Goal: Task Accomplishment & Management: Manage account settings

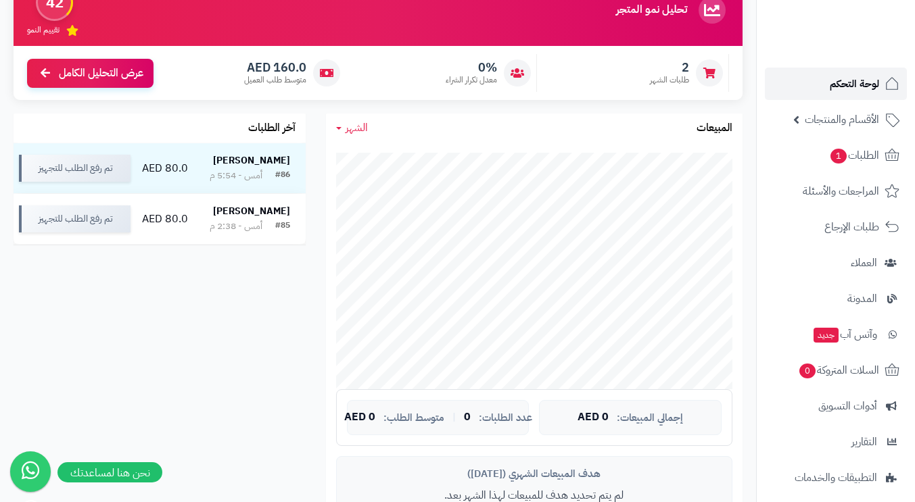
click at [861, 85] on span "لوحة التحكم" at bounding box center [854, 83] width 49 height 19
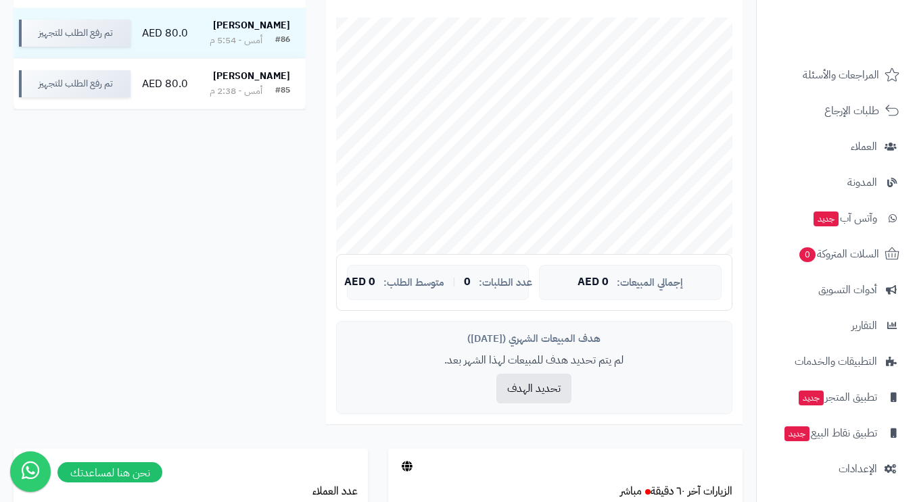
scroll to position [406, 0]
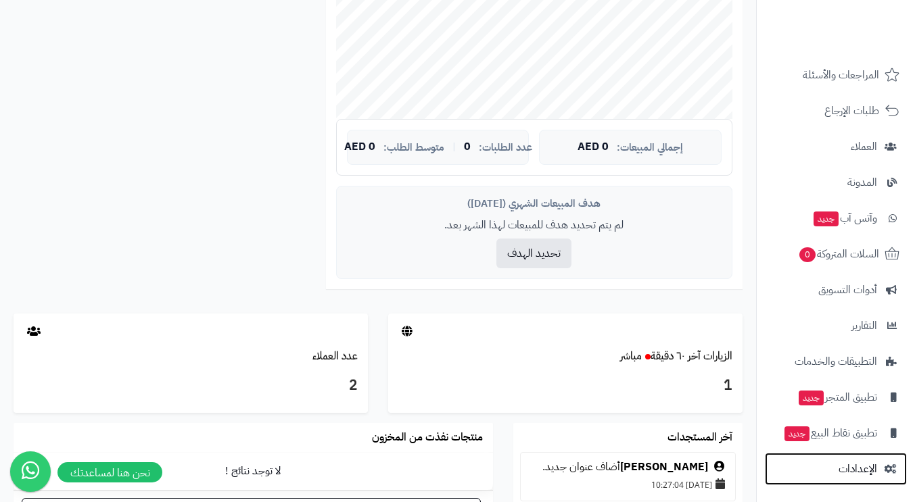
click at [860, 470] on span "الإعدادات" at bounding box center [857, 469] width 39 height 19
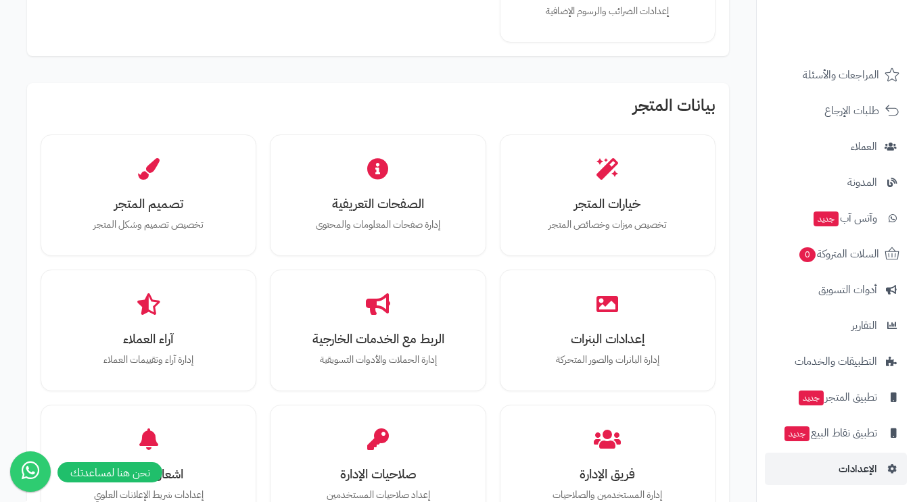
scroll to position [406, 0]
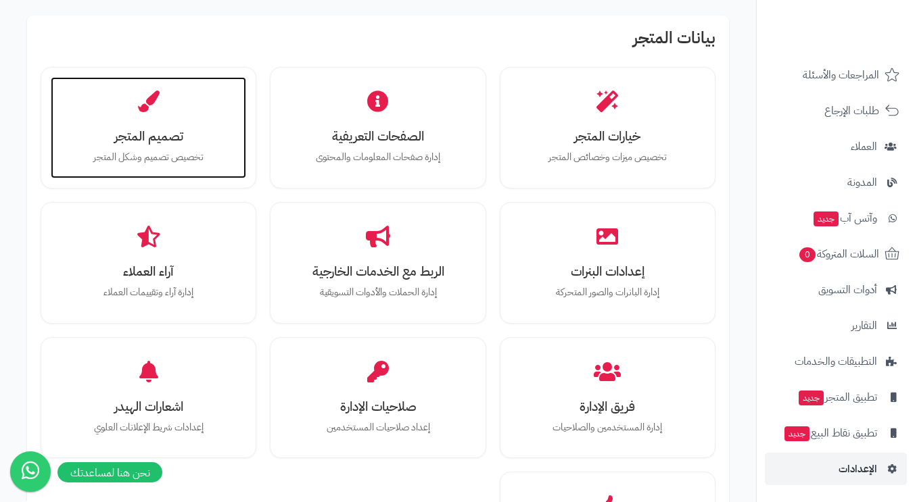
click at [156, 167] on div "تصميم المتجر تخصيص تصميم وشكل المتجر" at bounding box center [148, 127] width 195 height 101
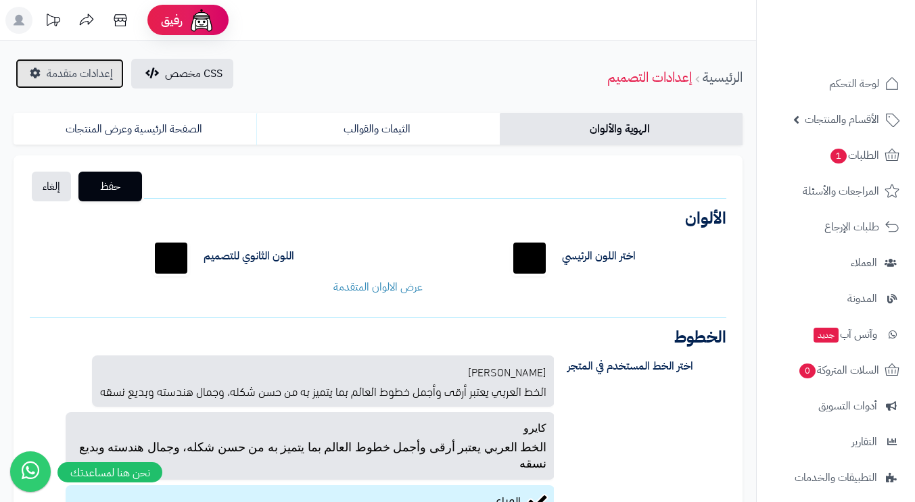
click at [81, 71] on span "إعدادات متقدمة" at bounding box center [80, 74] width 66 height 16
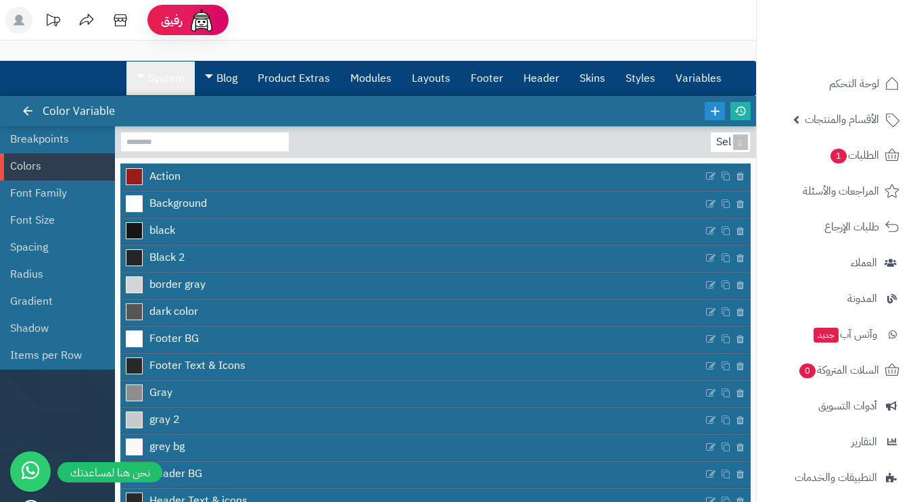
click at [137, 76] on span at bounding box center [141, 76] width 8 height 4
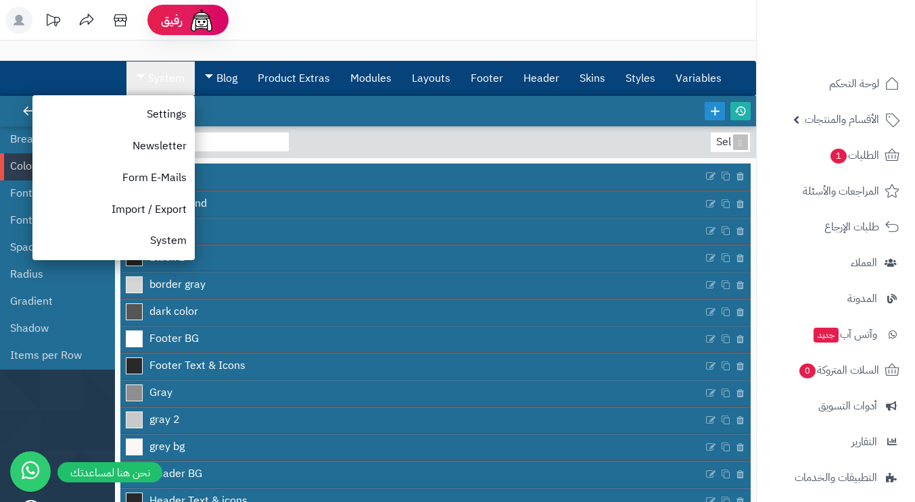
click at [137, 76] on span at bounding box center [141, 76] width 8 height 4
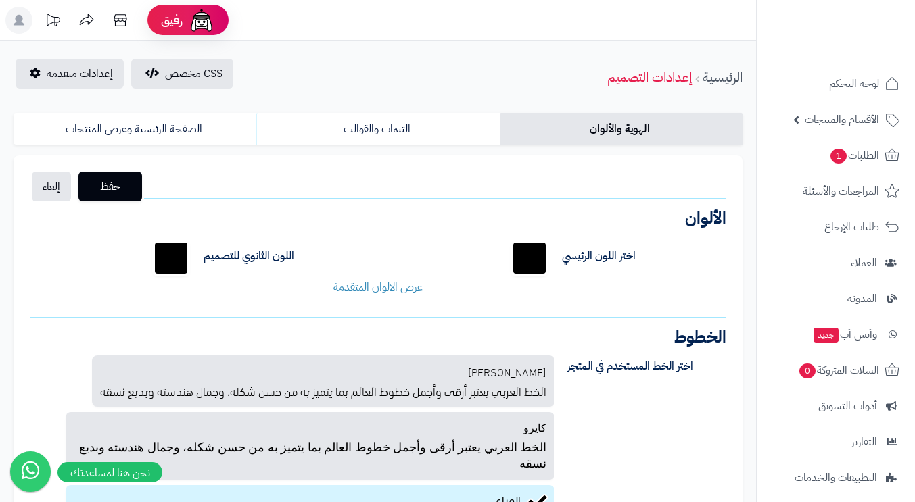
click at [385, 123] on link "الثيمات والقوالب" at bounding box center [377, 129] width 243 height 32
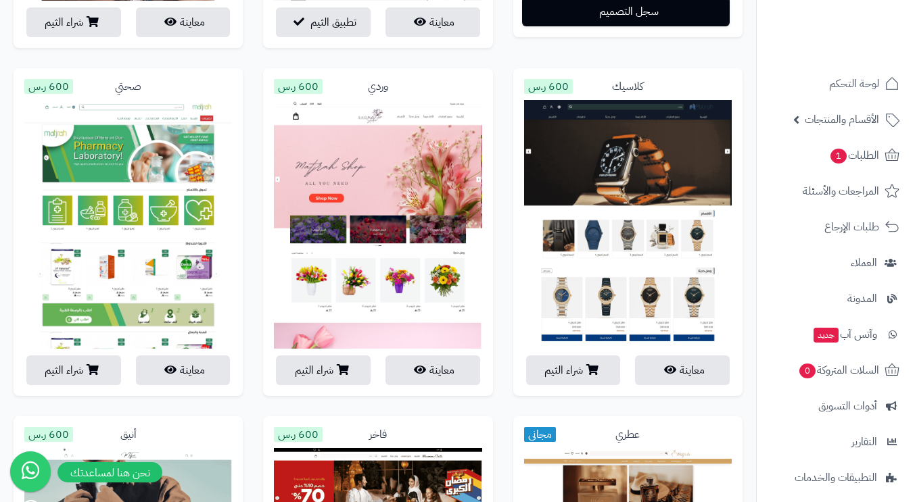
scroll to position [541, 0]
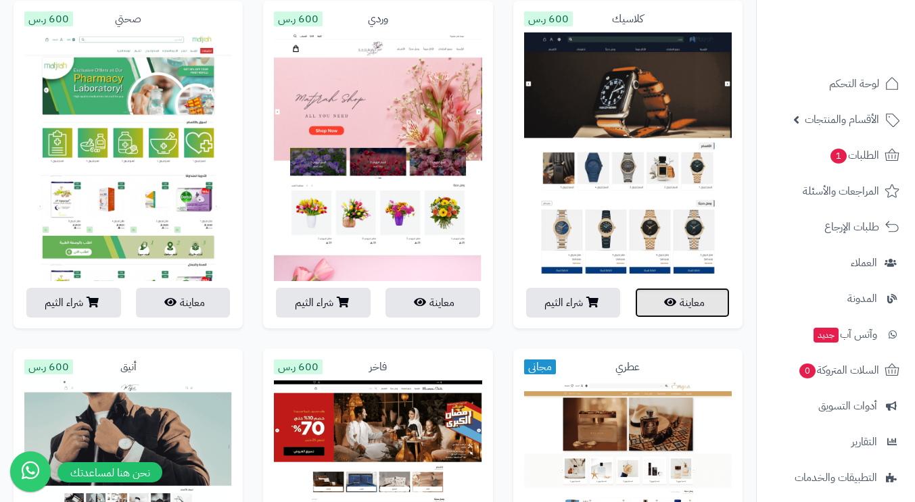
click at [671, 308] on button "معاينة" at bounding box center [682, 303] width 95 height 30
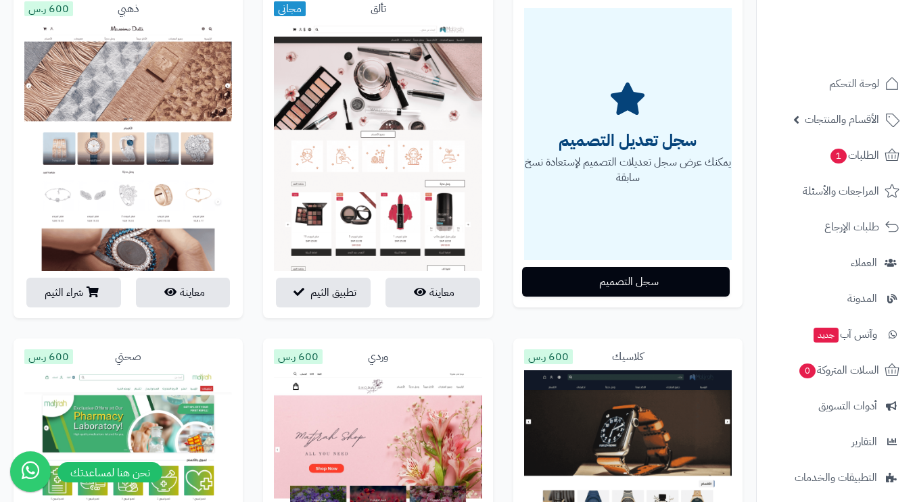
scroll to position [270, 0]
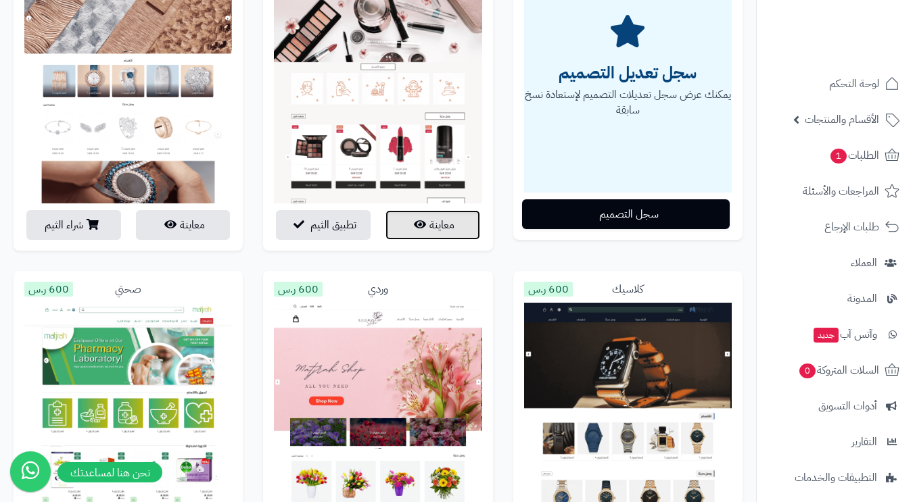
click at [440, 222] on button "معاينة" at bounding box center [432, 225] width 95 height 30
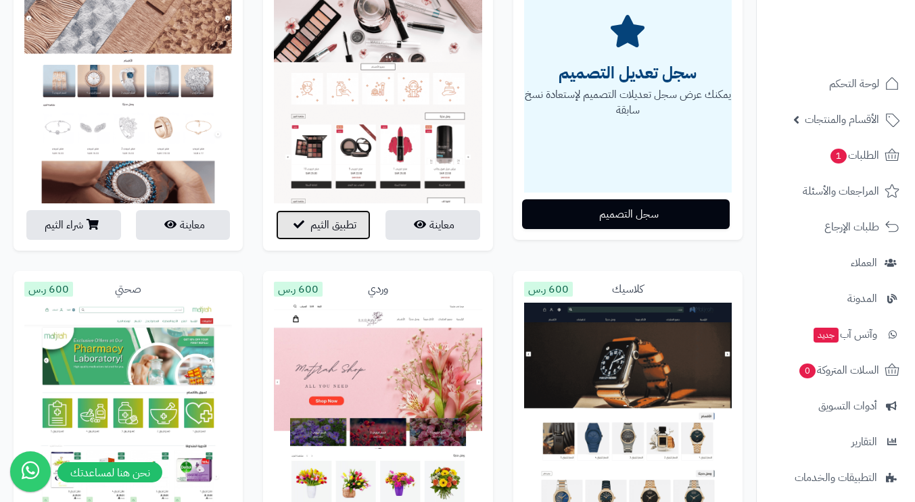
click at [326, 217] on span "تطبيق الثيم" at bounding box center [333, 225] width 46 height 16
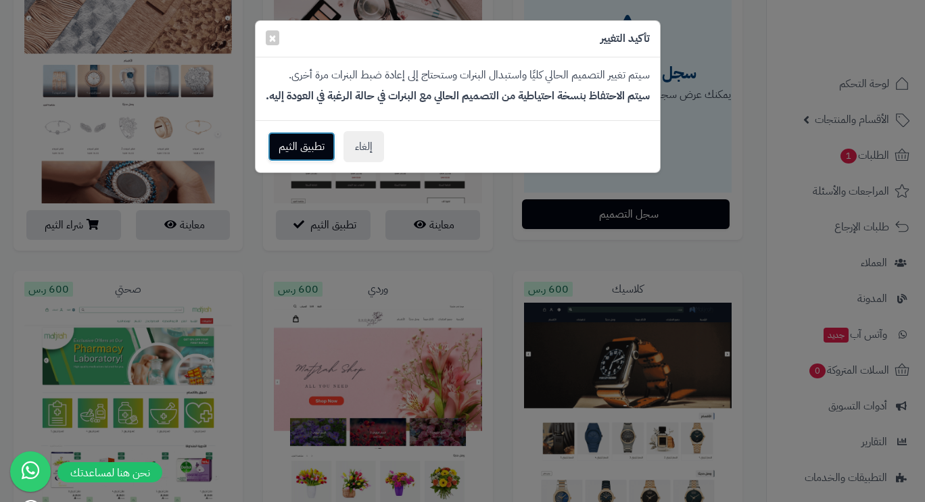
click at [308, 160] on button "تطبيق الثيم" at bounding box center [302, 147] width 68 height 30
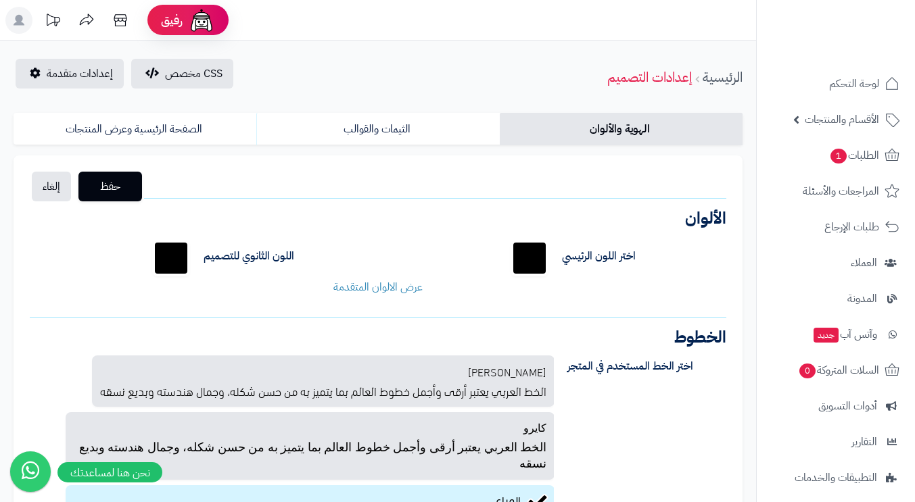
click at [423, 129] on link "الثيمات والقوالب" at bounding box center [377, 129] width 243 height 32
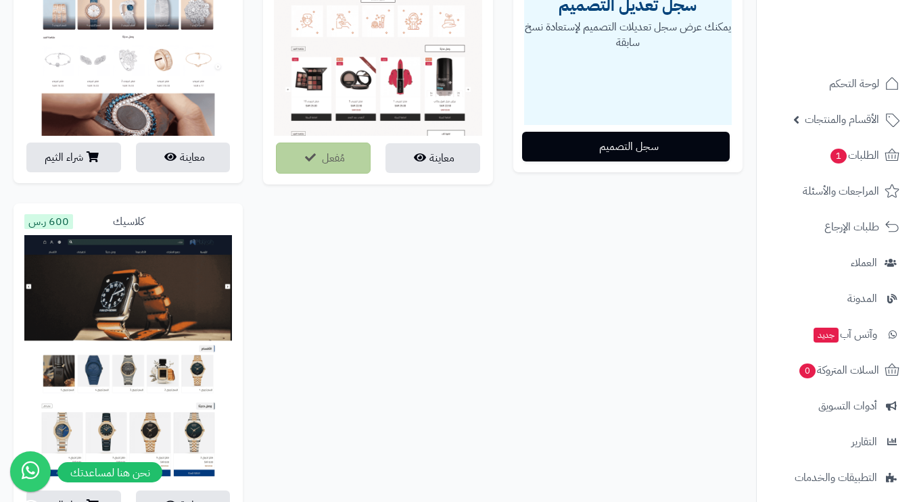
scroll to position [406, 0]
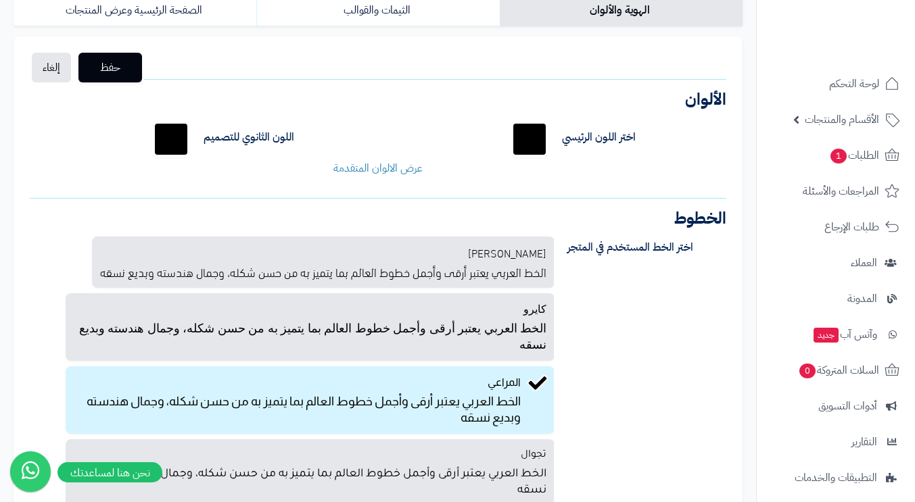
scroll to position [51, 0]
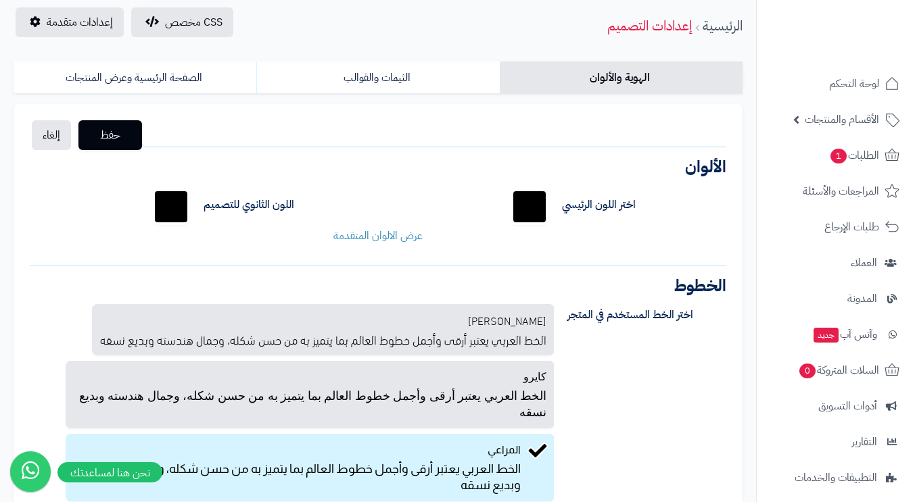
click at [358, 80] on link "الثيمات والقوالب" at bounding box center [377, 78] width 243 height 32
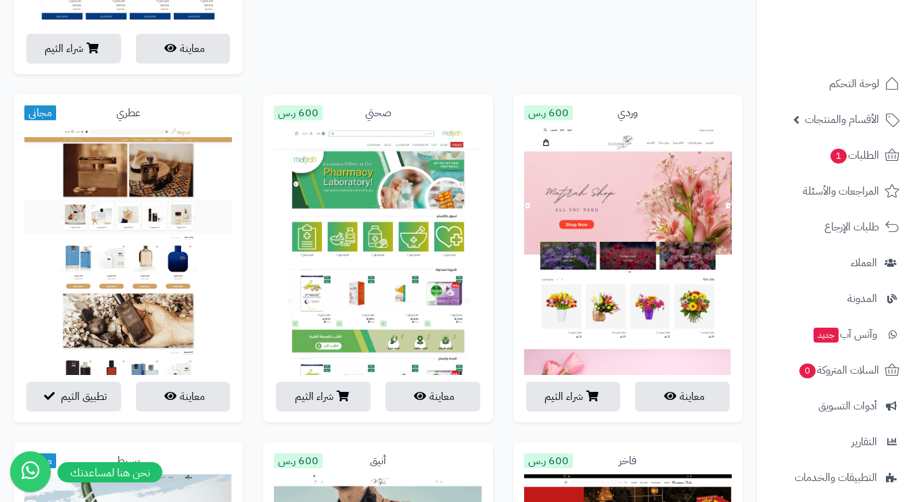
scroll to position [863, 0]
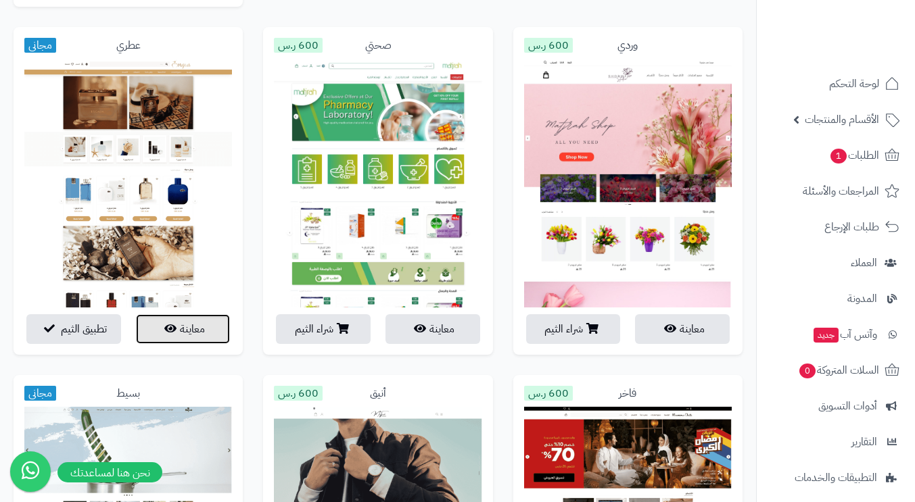
click at [185, 328] on button "معاينة" at bounding box center [183, 329] width 95 height 30
click at [502, 187] on div "صحتي 600 ر.س معاينة شراء الثيم" at bounding box center [377, 201] width 249 height 348
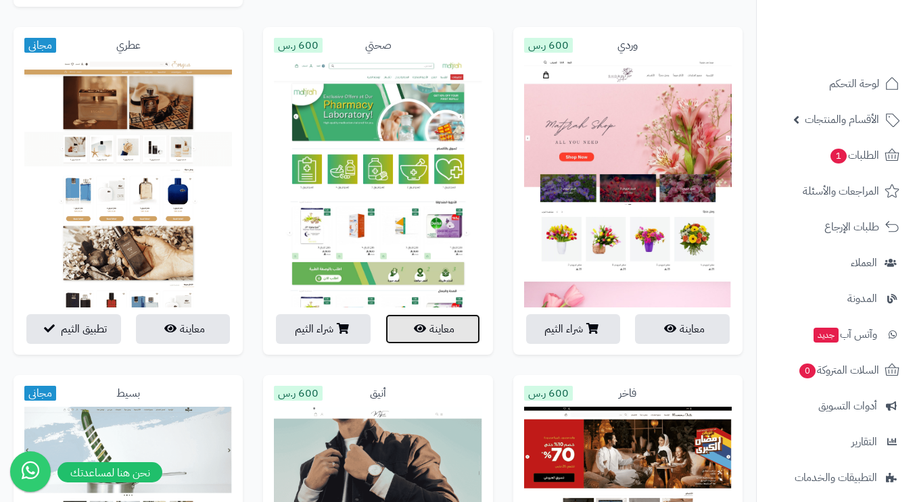
click at [422, 327] on icon "button" at bounding box center [420, 328] width 12 height 11
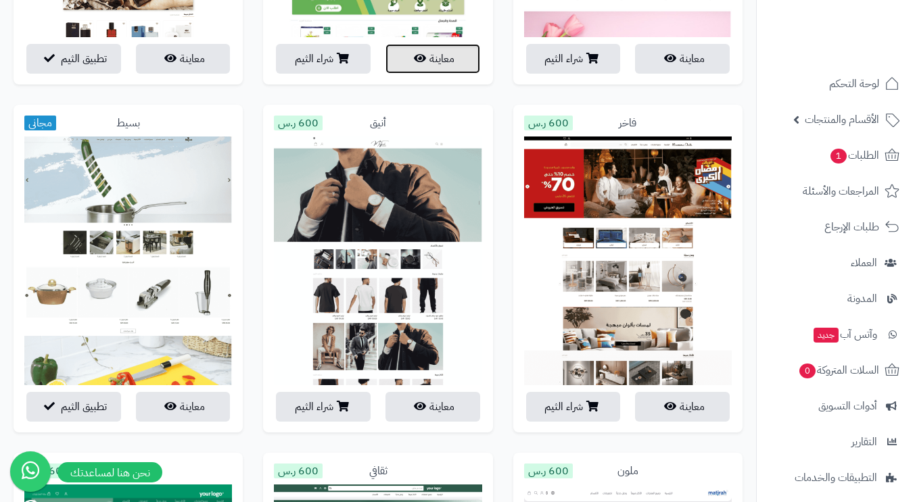
scroll to position [1201, 0]
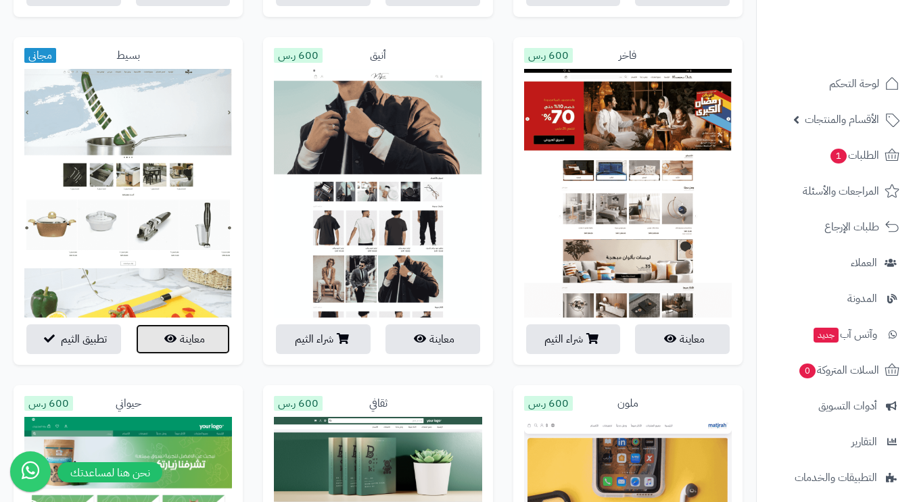
click at [180, 337] on button "معاينة" at bounding box center [183, 340] width 95 height 30
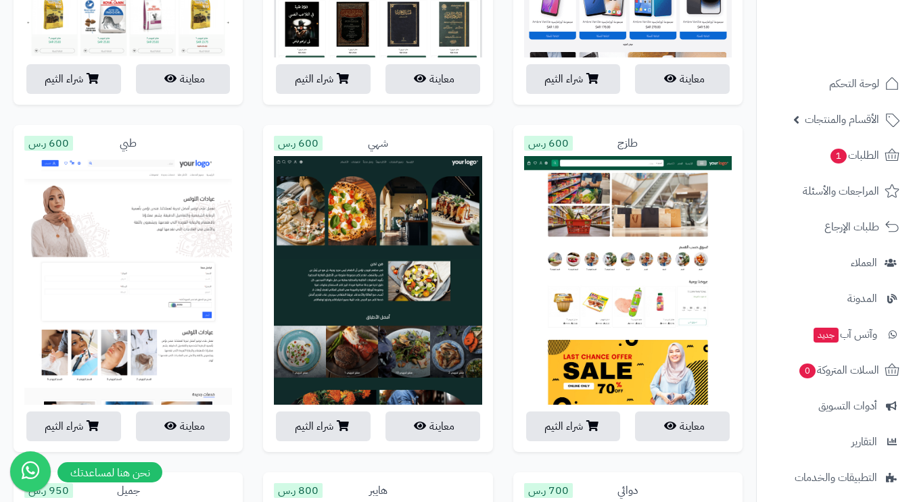
scroll to position [1877, 0]
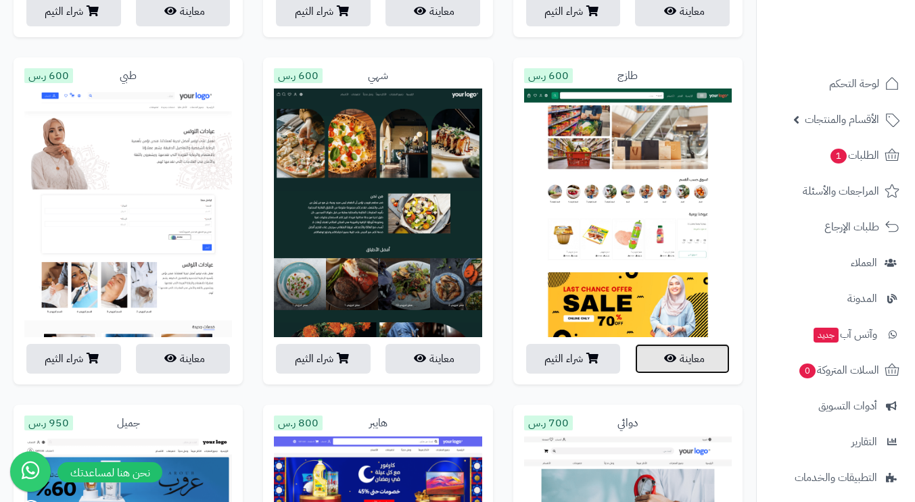
click at [686, 362] on button "معاينة" at bounding box center [682, 359] width 95 height 30
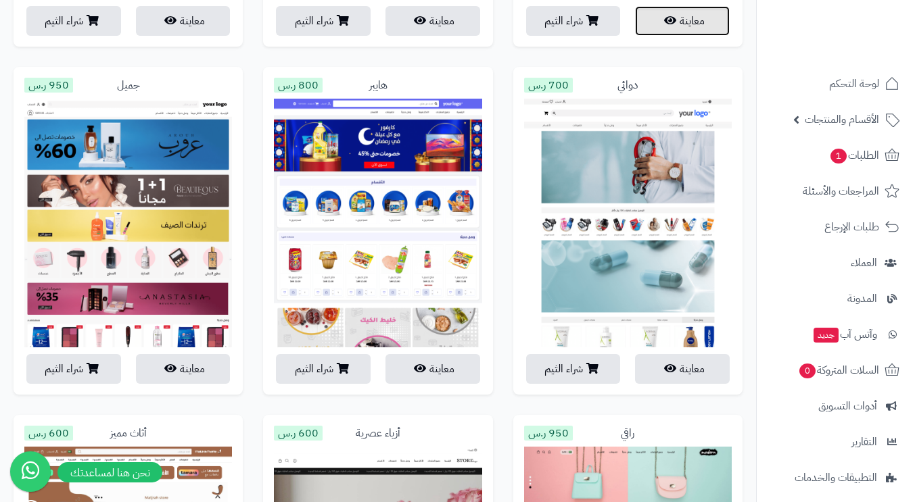
scroll to position [2283, 0]
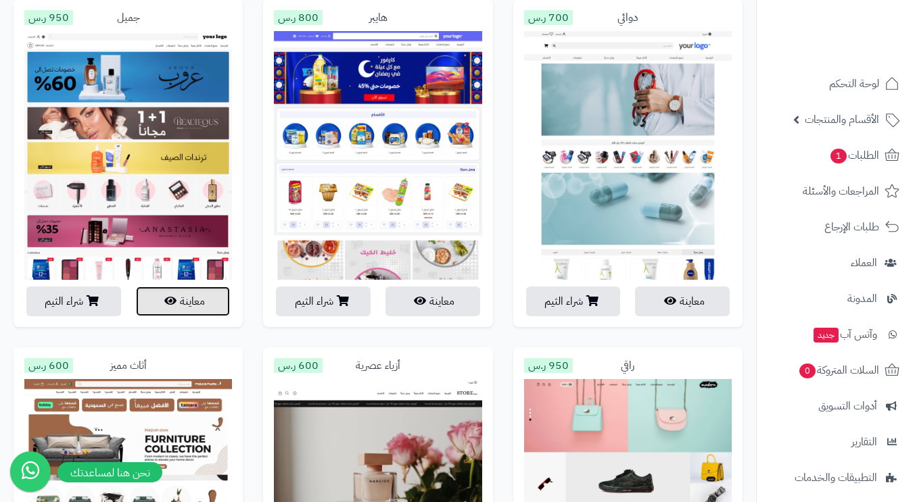
click at [181, 305] on button "معاينة" at bounding box center [183, 302] width 95 height 30
click at [8, 114] on div "جميل 950 ر.س معاينة شراء الثيم" at bounding box center [127, 173] width 249 height 348
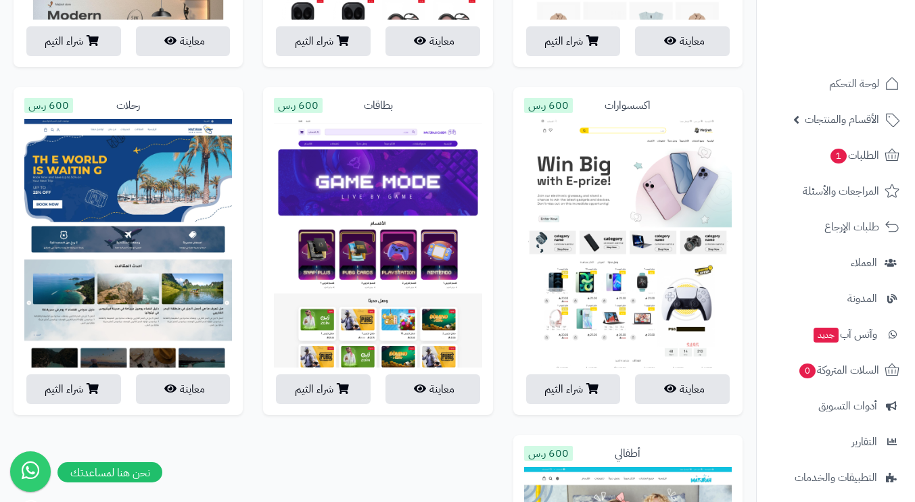
scroll to position [2959, 0]
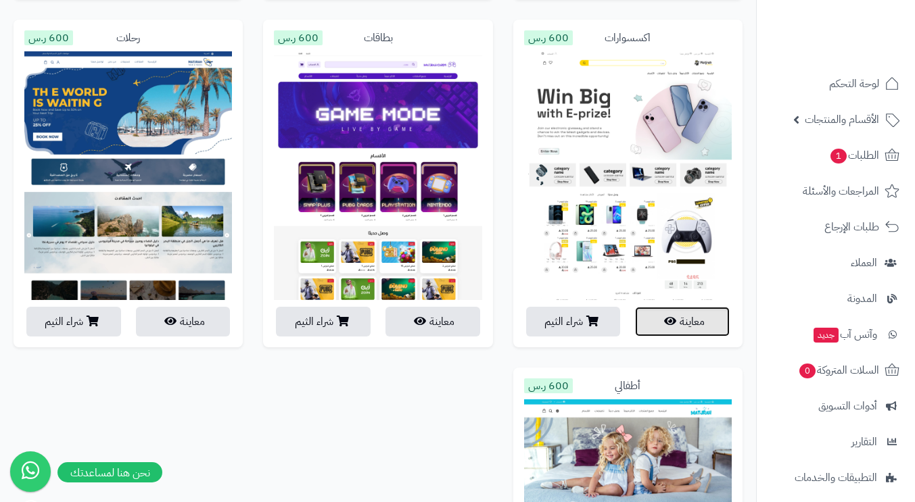
click at [692, 326] on button "معاينة" at bounding box center [682, 322] width 95 height 30
click at [502, 279] on div "بطاقات 600 ر.س معاينة شراء الثيم" at bounding box center [377, 194] width 249 height 348
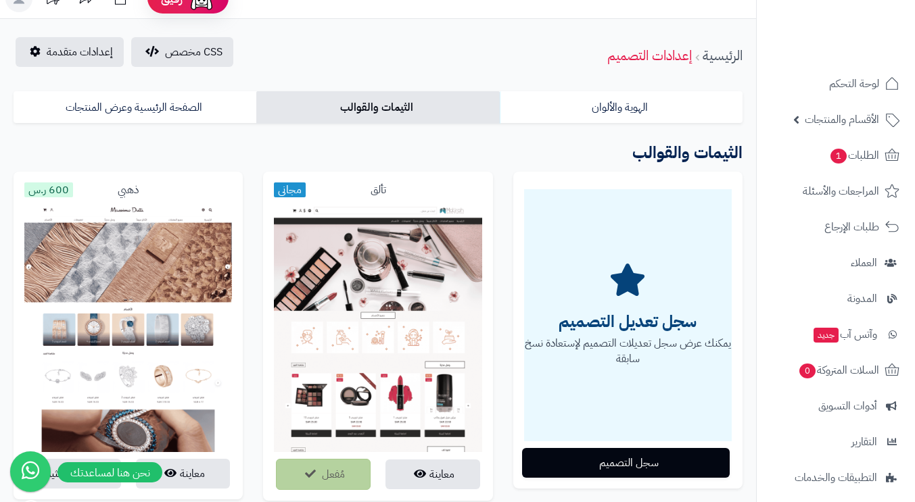
scroll to position [0, 0]
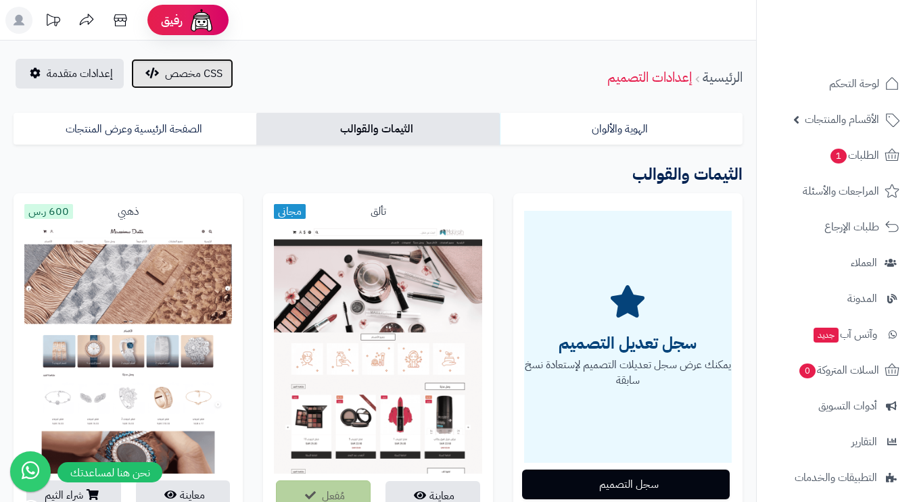
click at [158, 74] on button "CSS مخصص" at bounding box center [182, 74] width 102 height 30
click at [193, 75] on span "CSS مخصص" at bounding box center [193, 74] width 57 height 16
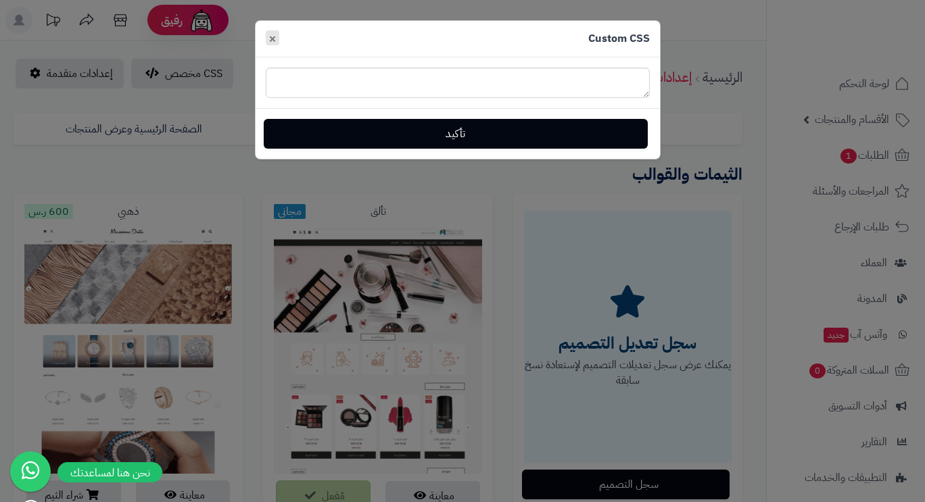
click at [269, 31] on span "×" at bounding box center [272, 38] width 8 height 20
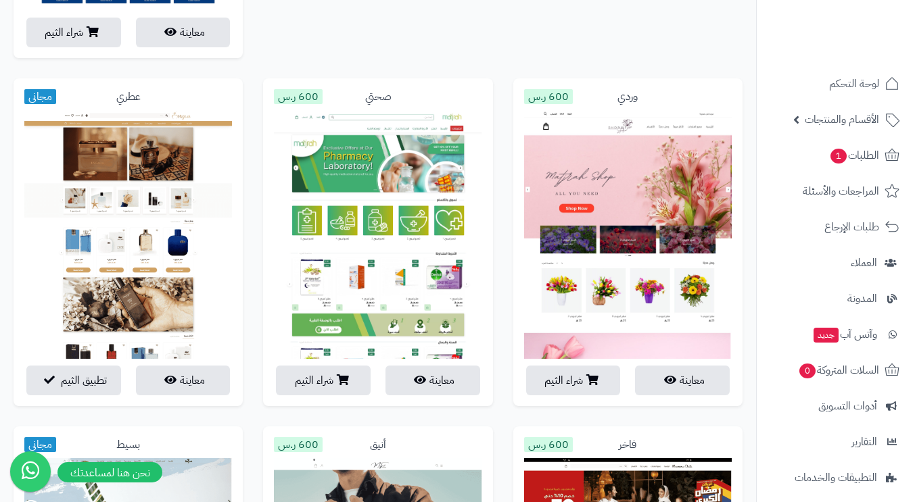
scroll to position [879, 0]
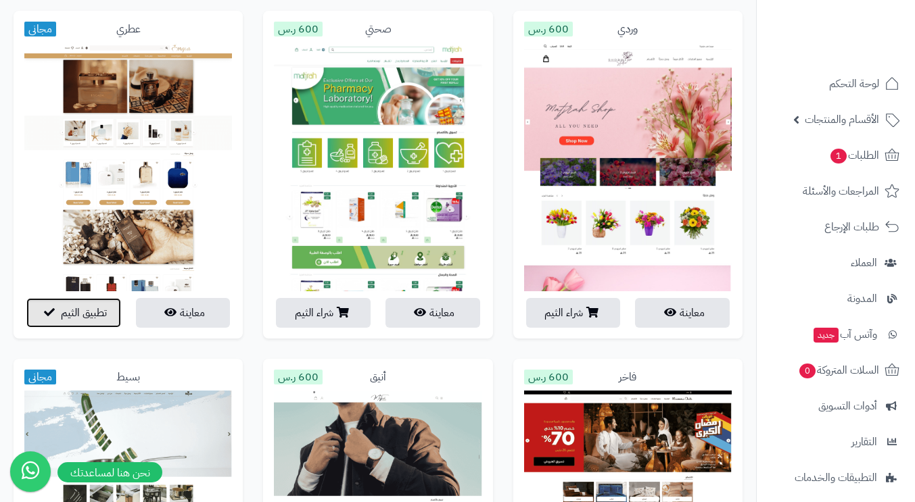
click at [82, 309] on span "تطبيق الثيم" at bounding box center [84, 313] width 46 height 16
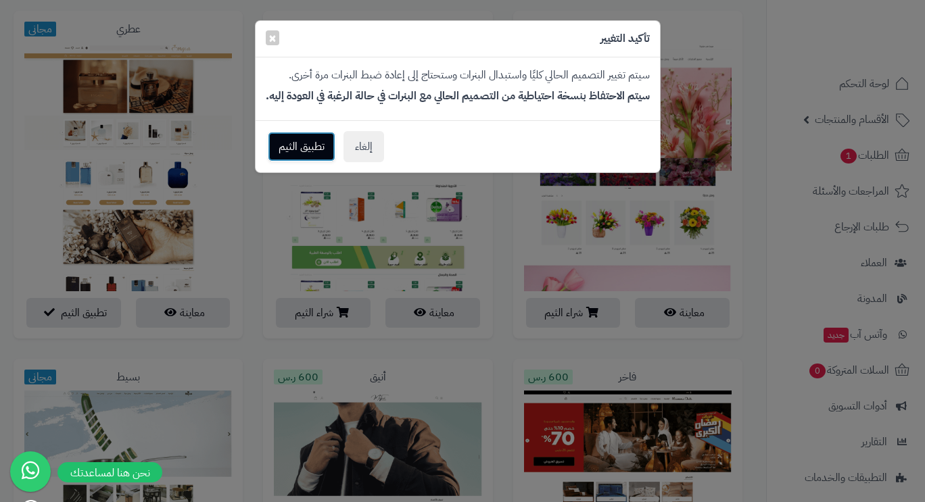
click at [299, 162] on button "تطبيق الثيم" at bounding box center [302, 147] width 68 height 30
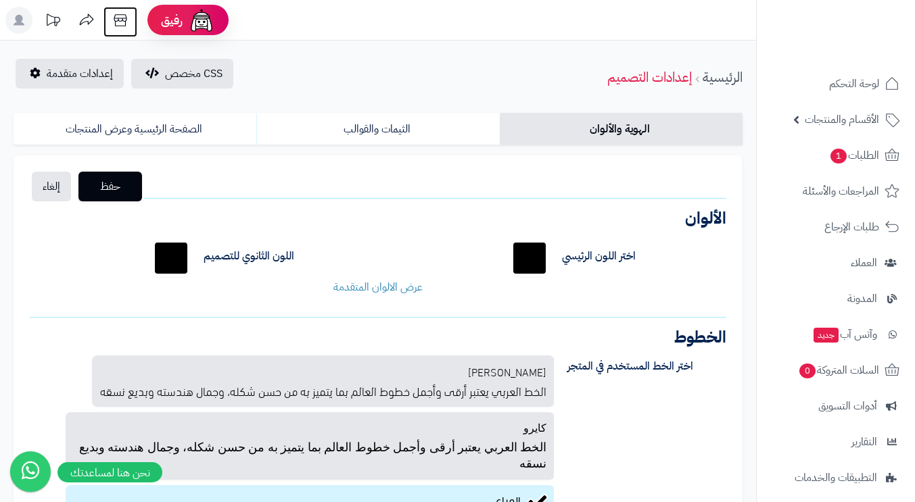
click at [120, 19] on icon at bounding box center [120, 20] width 27 height 27
click at [397, 128] on link "الثيمات والقوالب" at bounding box center [377, 129] width 243 height 32
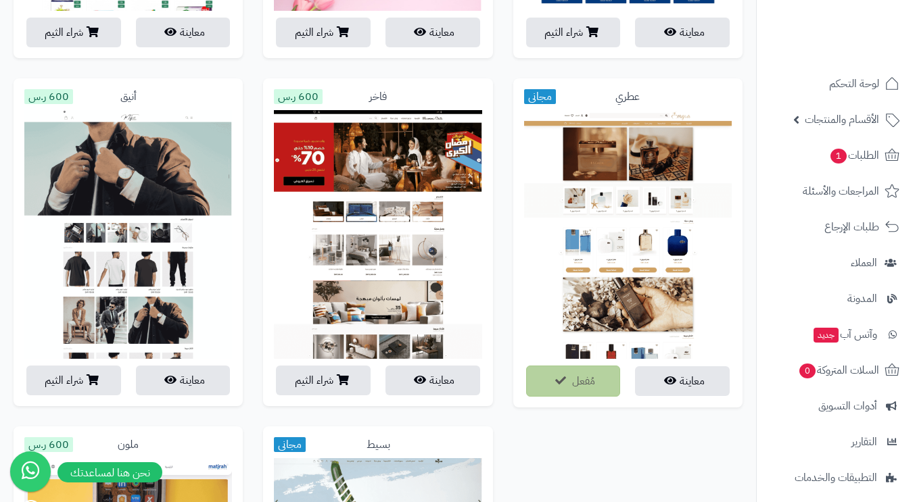
scroll to position [744, 0]
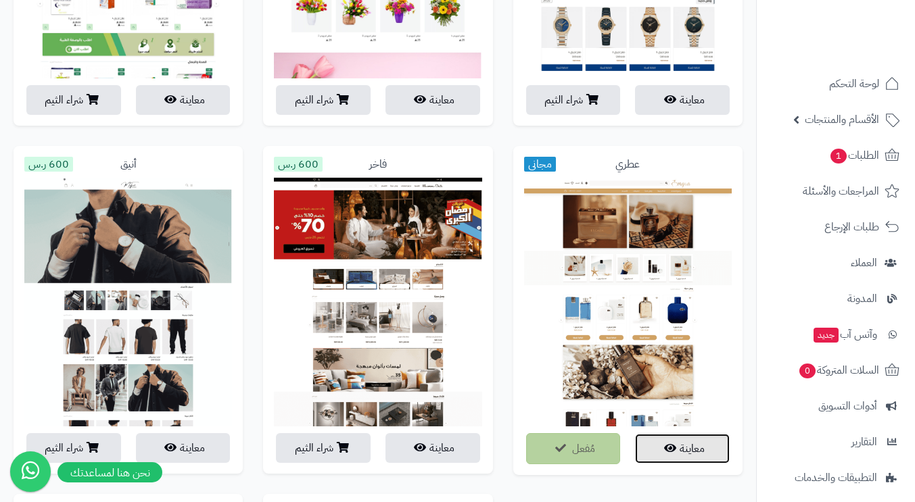
click at [682, 448] on button "معاينة" at bounding box center [682, 449] width 95 height 30
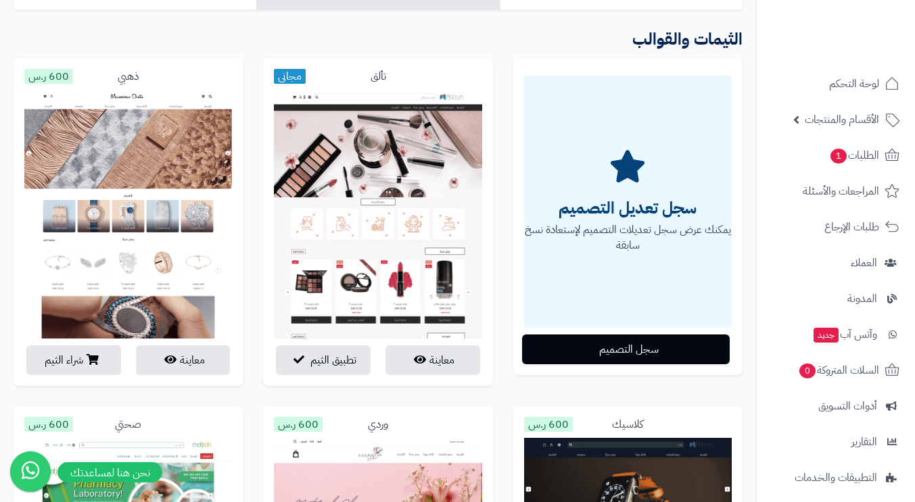
scroll to position [0, 0]
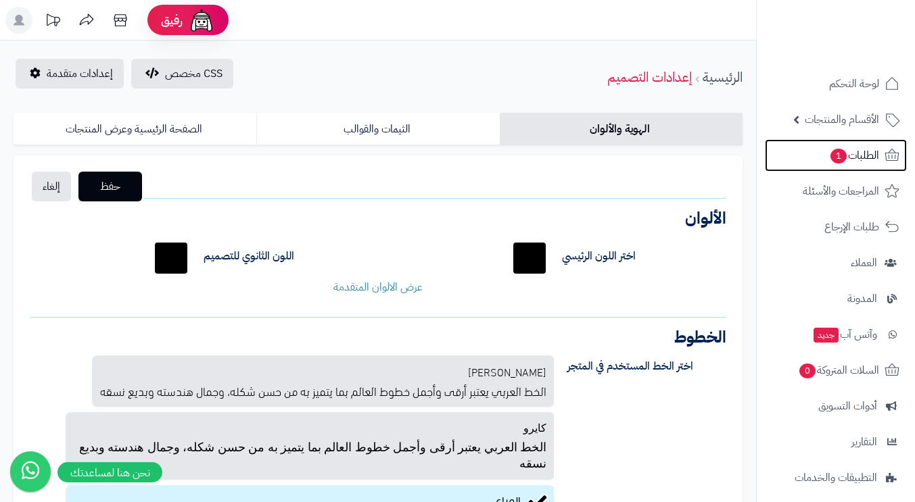
click at [853, 157] on span "الطلبات 1" at bounding box center [854, 155] width 50 height 19
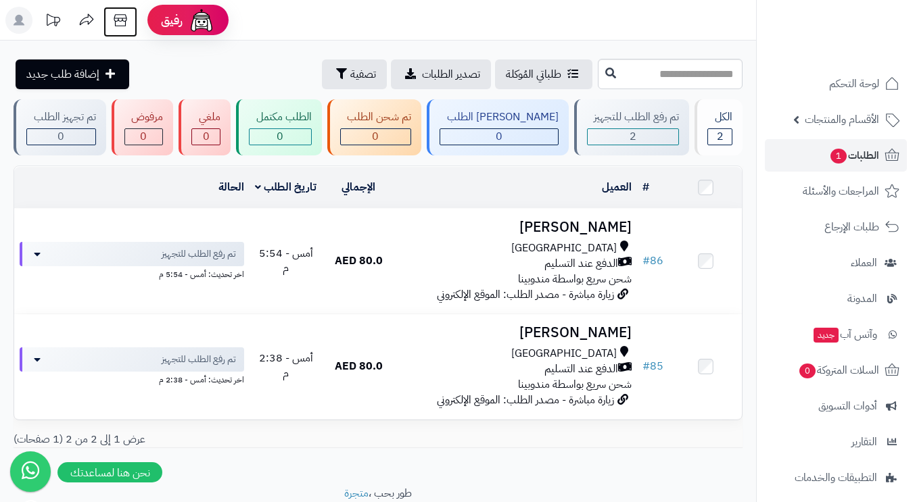
click at [123, 18] on icon at bounding box center [120, 20] width 13 height 12
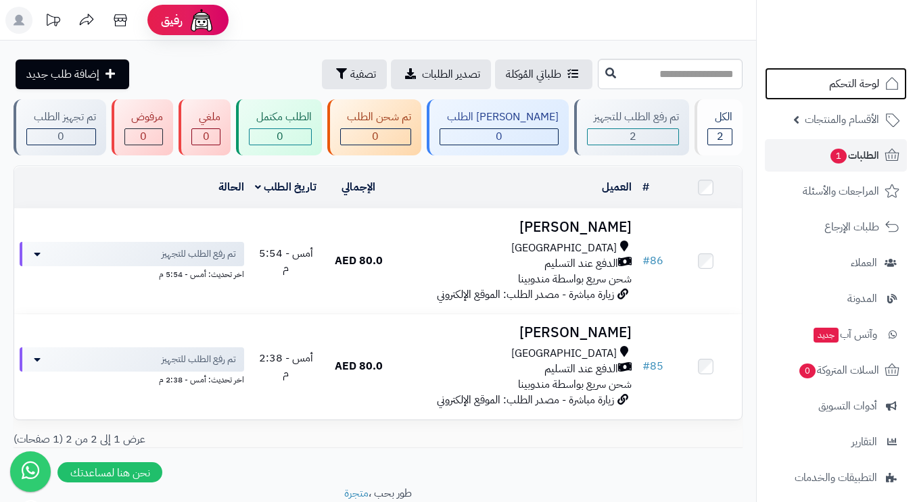
click at [866, 78] on span "لوحة التحكم" at bounding box center [854, 83] width 50 height 19
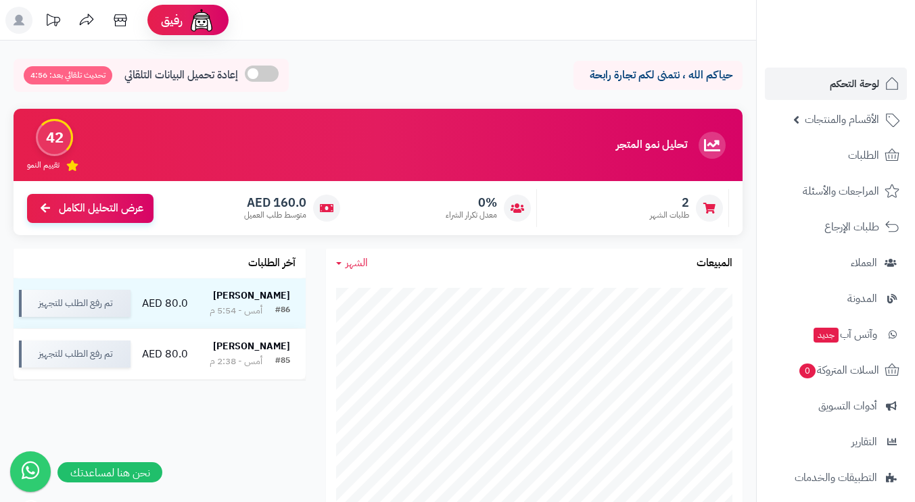
click at [20, 26] on rect at bounding box center [18, 20] width 27 height 27
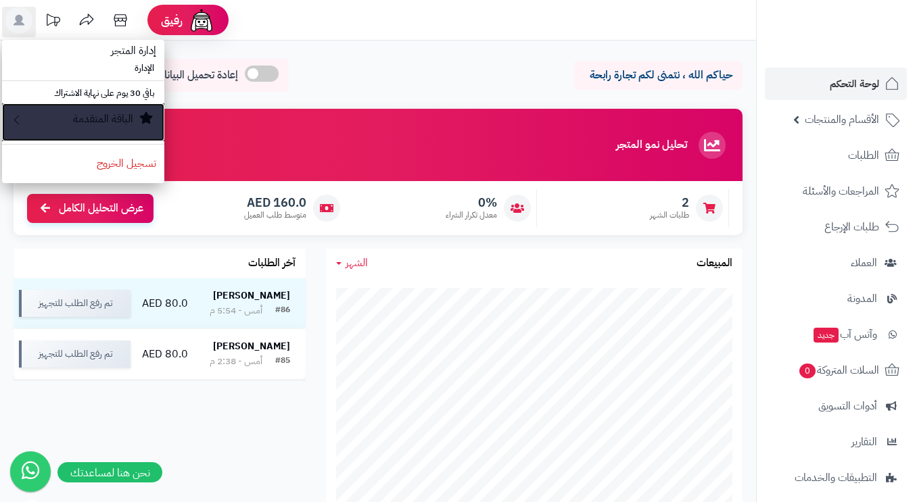
click at [91, 118] on small "الباقة المتقدمة" at bounding box center [103, 119] width 60 height 16
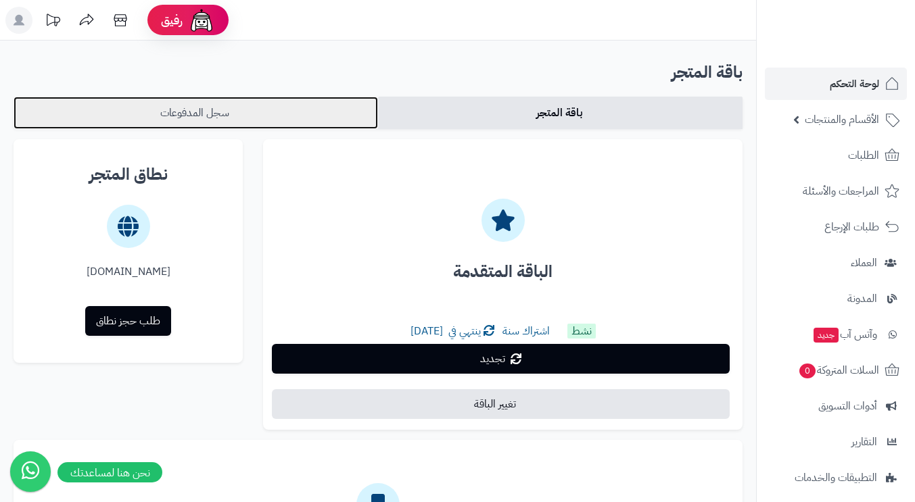
click at [164, 109] on link "سجل المدفوعات" at bounding box center [196, 113] width 364 height 32
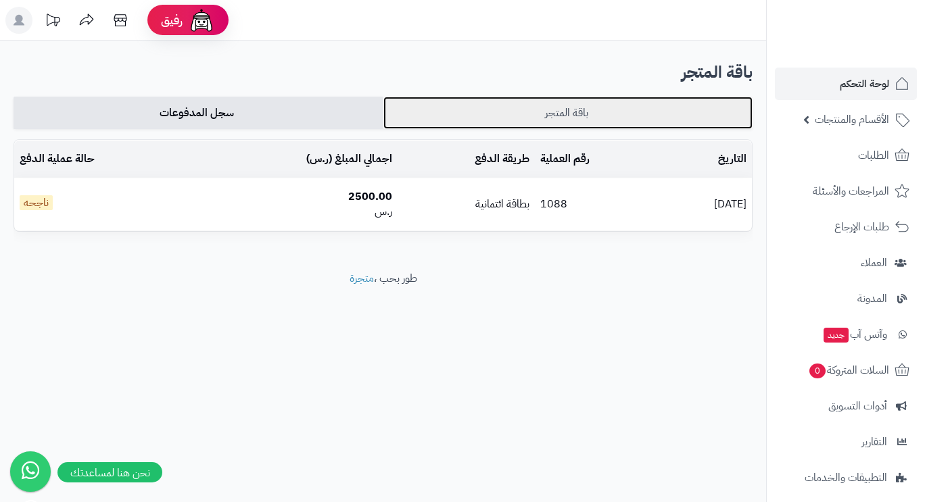
click at [485, 117] on link "باقة المتجر" at bounding box center [568, 113] width 370 height 32
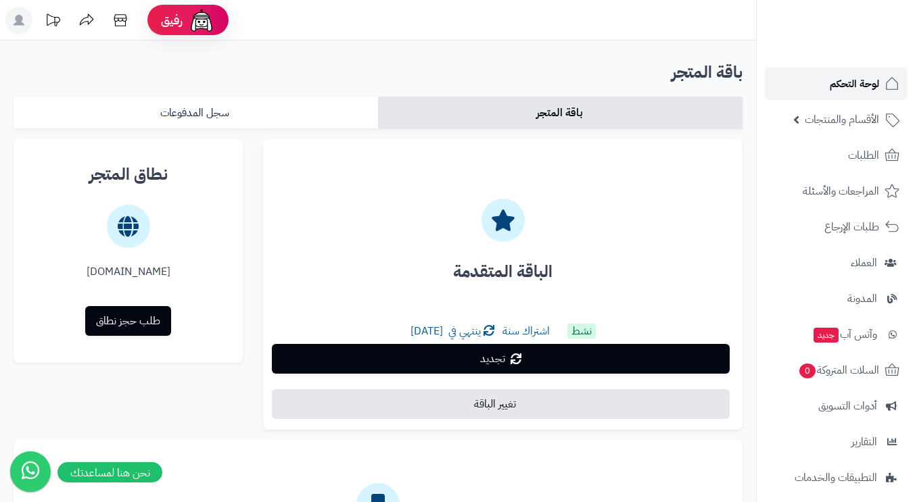
click at [840, 84] on span "لوحة التحكم" at bounding box center [854, 83] width 49 height 19
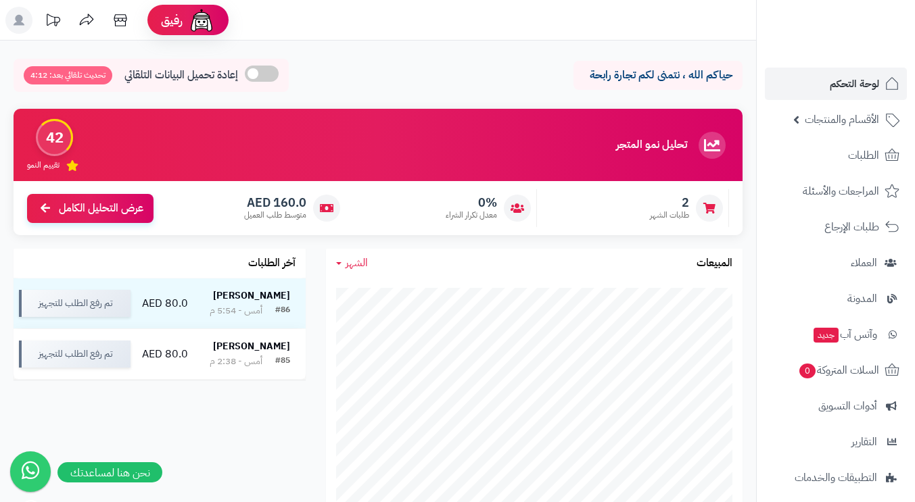
click at [863, 117] on span "الأقسام والمنتجات" at bounding box center [842, 119] width 74 height 19
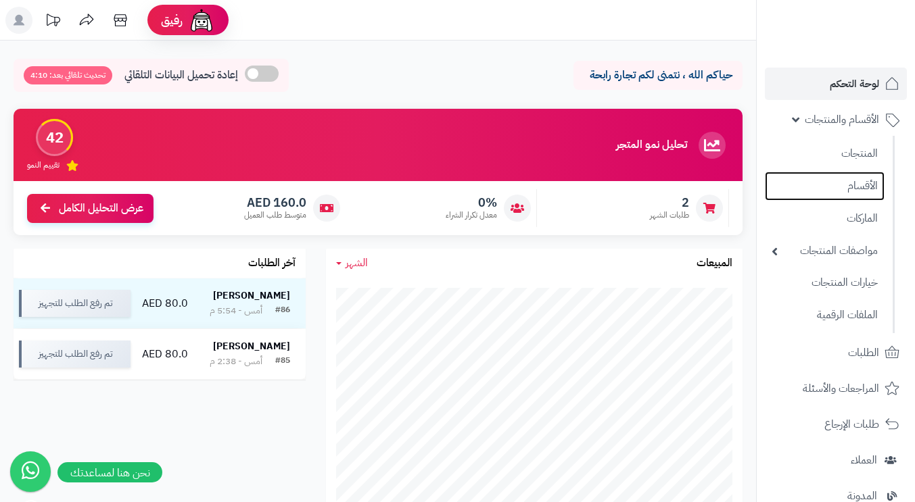
click at [855, 184] on link "الأقسام" at bounding box center [825, 186] width 120 height 29
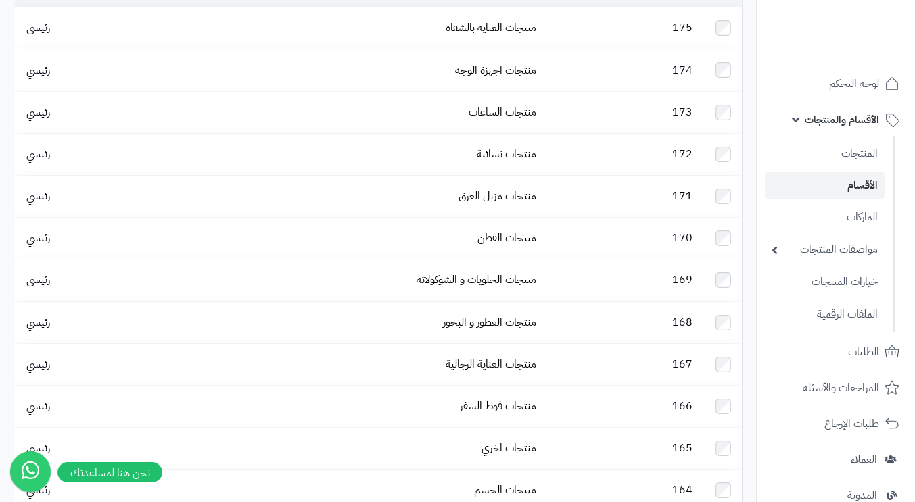
scroll to position [203, 0]
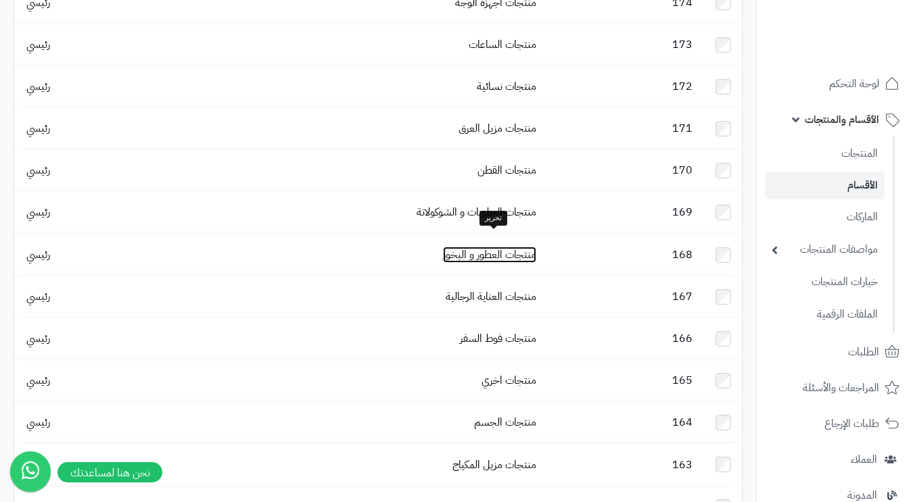
click at [481, 247] on link "منتجات العطور و البخور" at bounding box center [489, 255] width 93 height 16
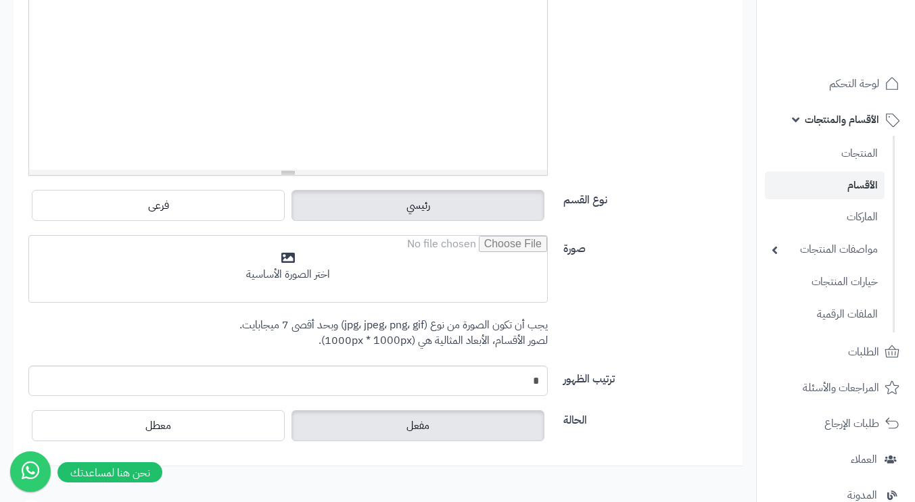
scroll to position [406, 0]
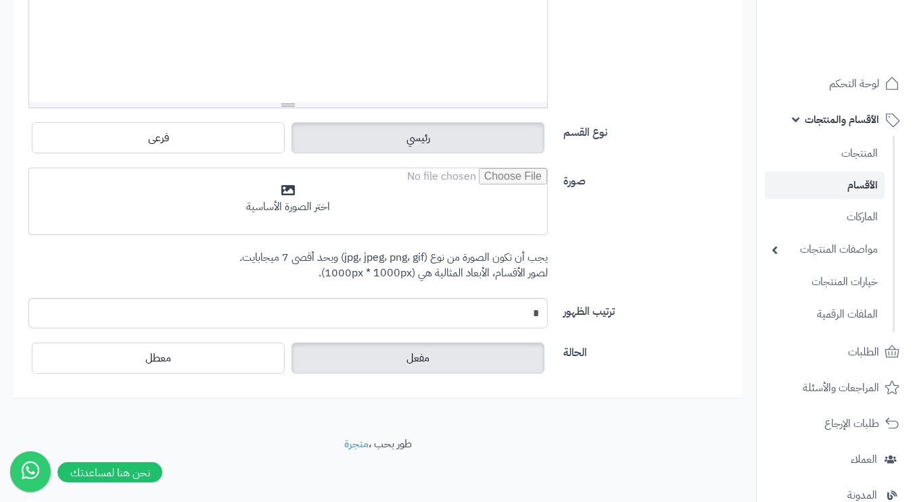
click at [303, 208] on input "file" at bounding box center [288, 202] width 518 height 68
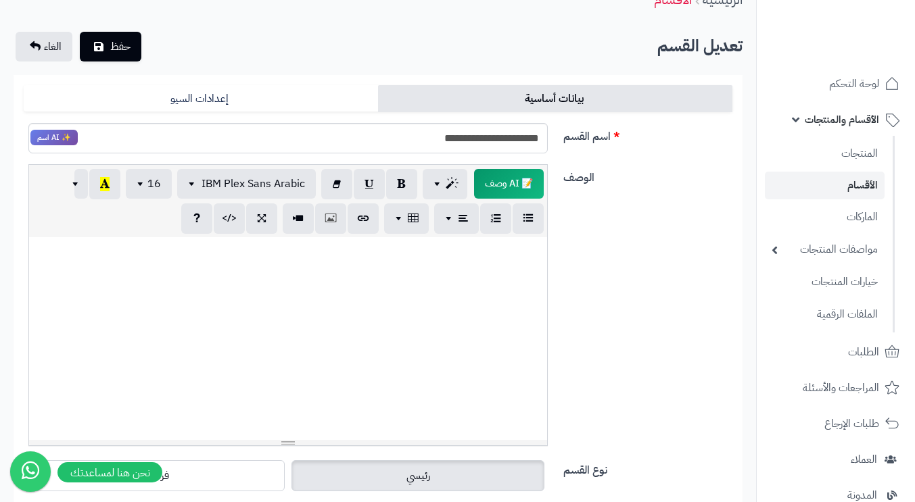
scroll to position [0, 0]
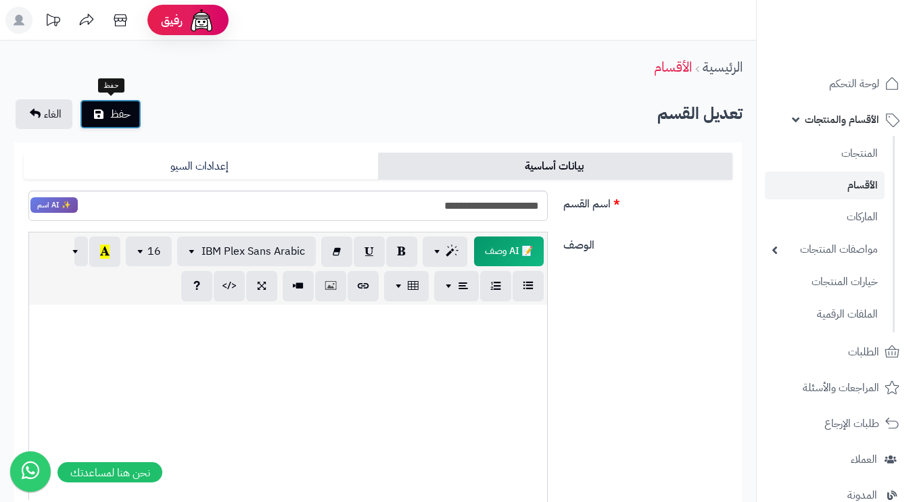
click at [116, 112] on span "حفظ" at bounding box center [120, 114] width 20 height 16
